Goal: Transaction & Acquisition: Subscribe to service/newsletter

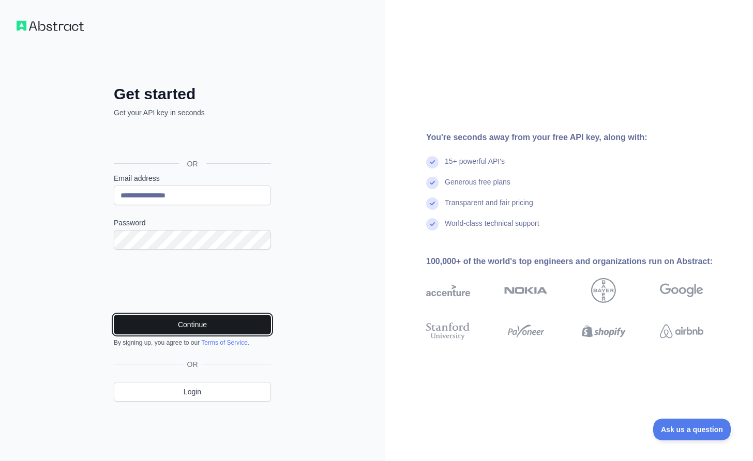
click at [190, 326] on button "Continue" at bounding box center [192, 325] width 157 height 20
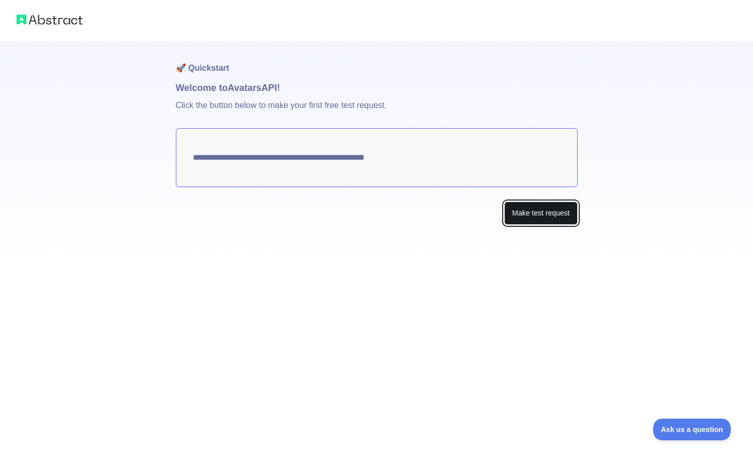
click at [523, 213] on button "Make test request" at bounding box center [540, 213] width 73 height 23
